Goal: Communication & Community: Answer question/provide support

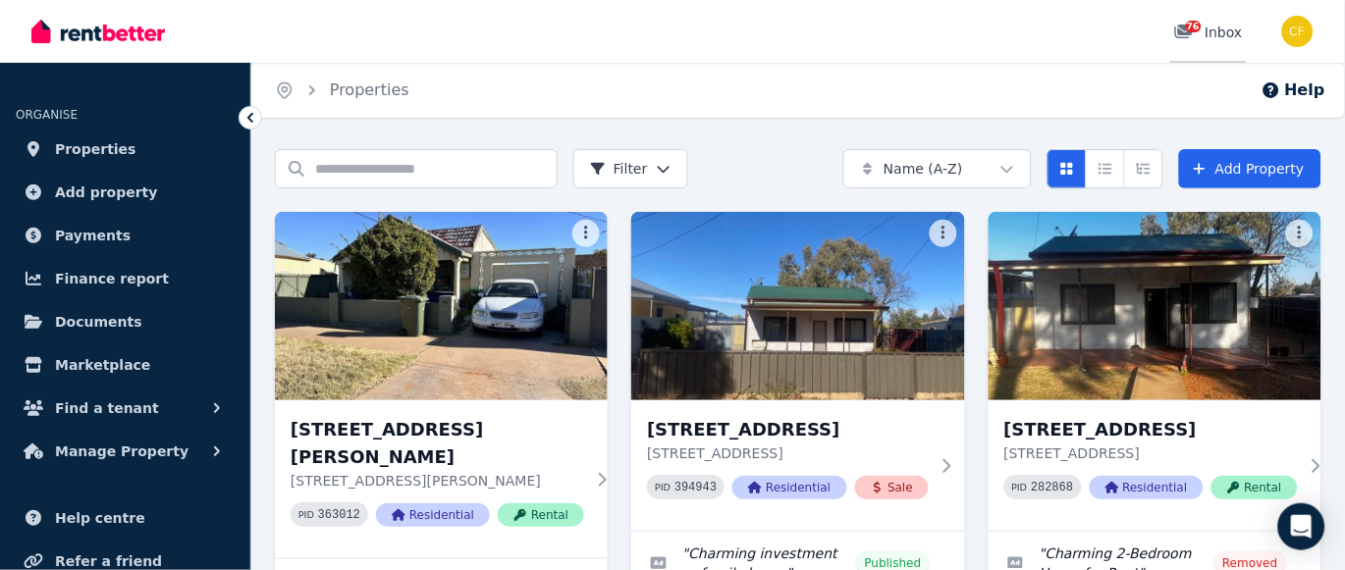
click at [1191, 25] on span "76" at bounding box center [1194, 27] width 16 height 12
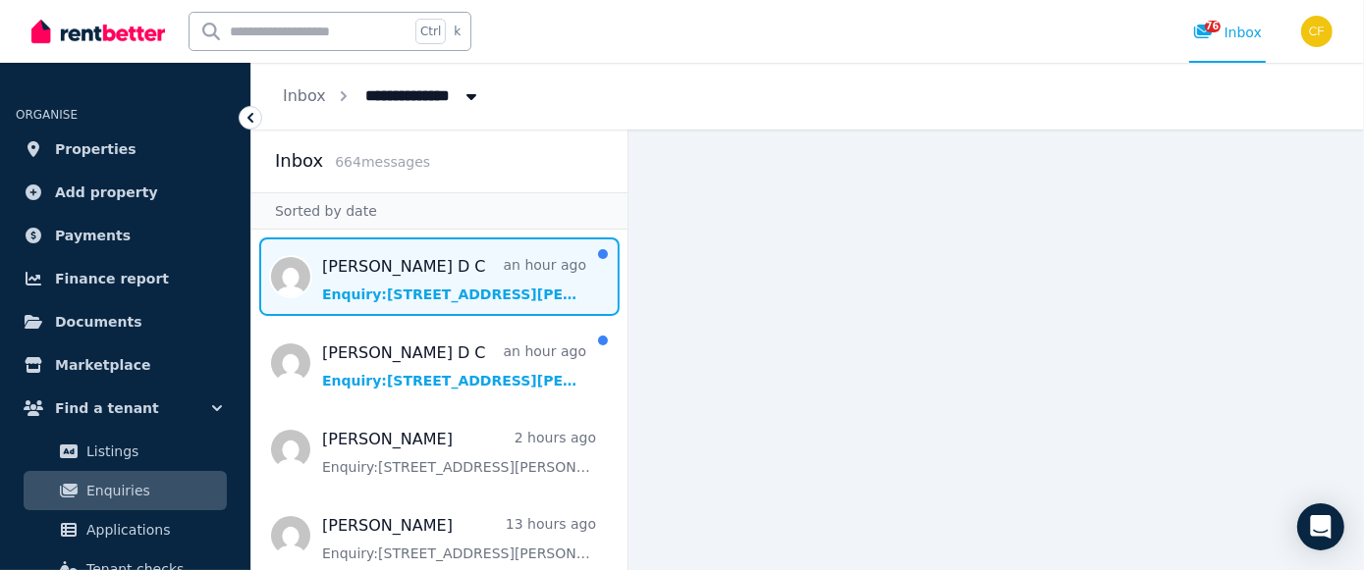
click at [412, 280] on span "Message list" at bounding box center [439, 277] width 376 height 79
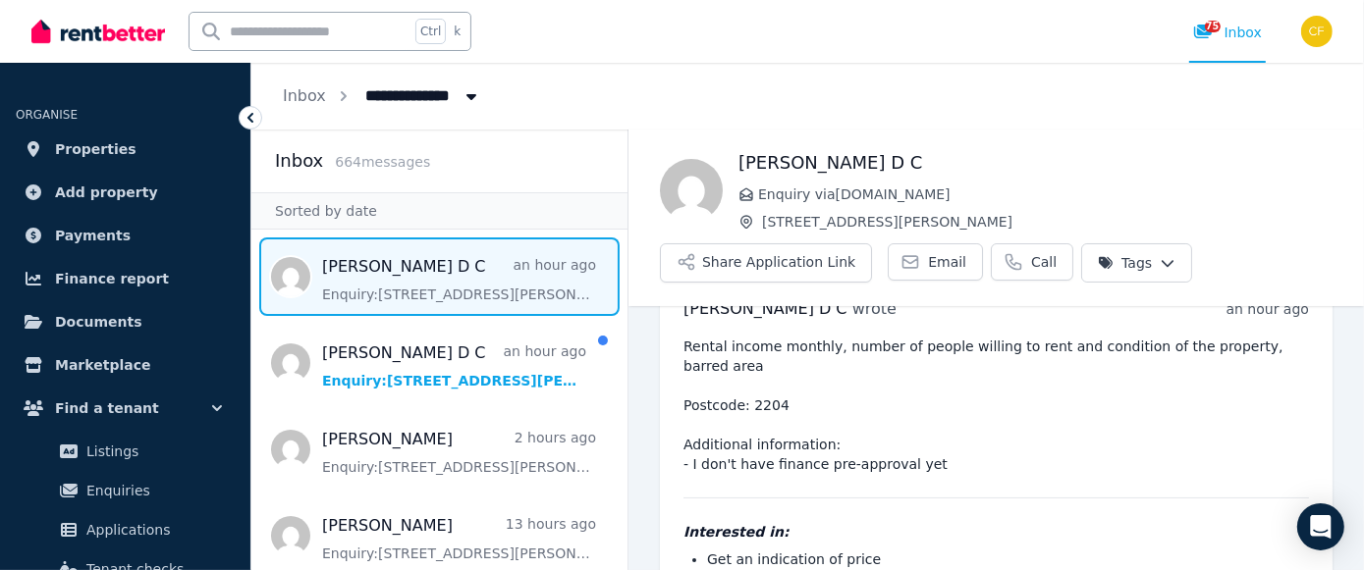
scroll to position [38, 0]
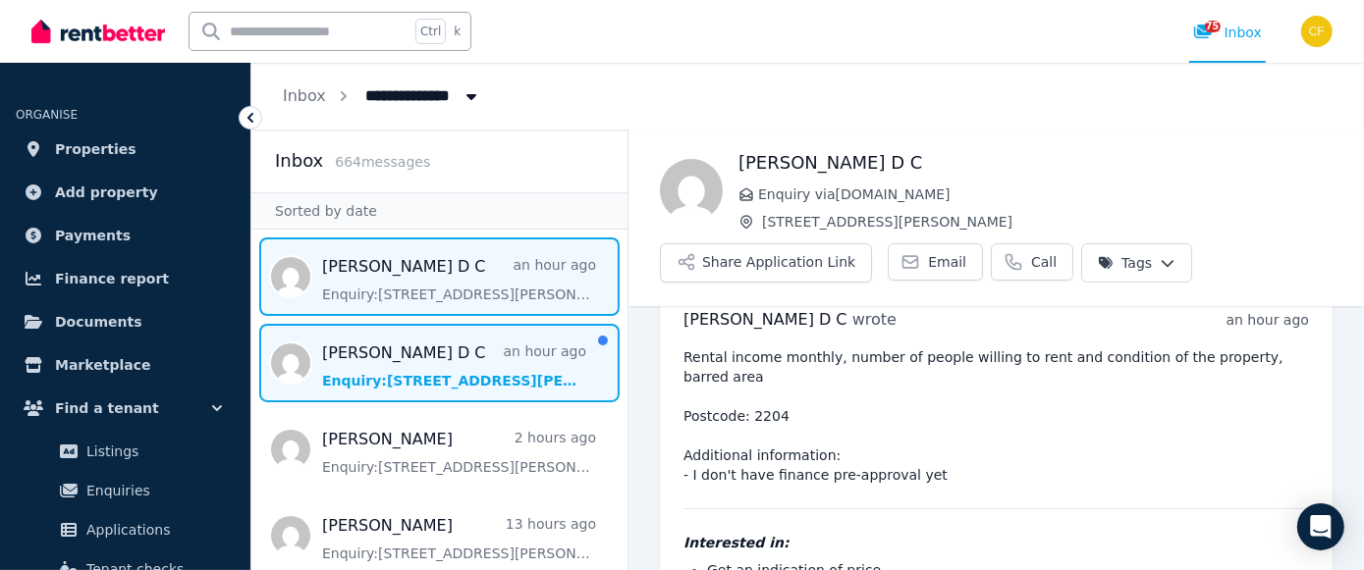
click at [358, 366] on span "Message list" at bounding box center [439, 363] width 376 height 79
